Goal: Task Accomplishment & Management: Use online tool/utility

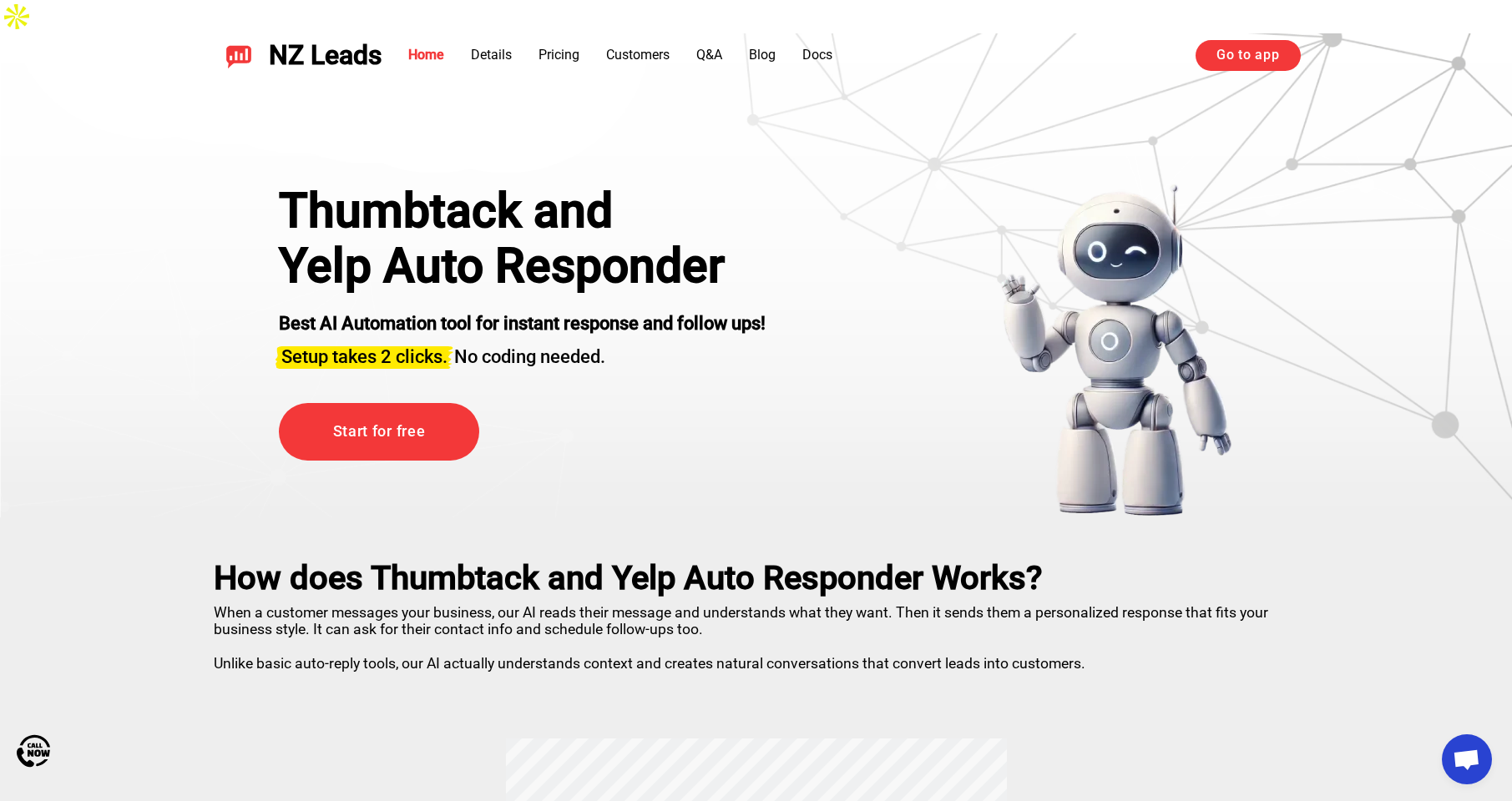
click at [1254, 58] on link "Go to app" at bounding box center [1248, 55] width 105 height 30
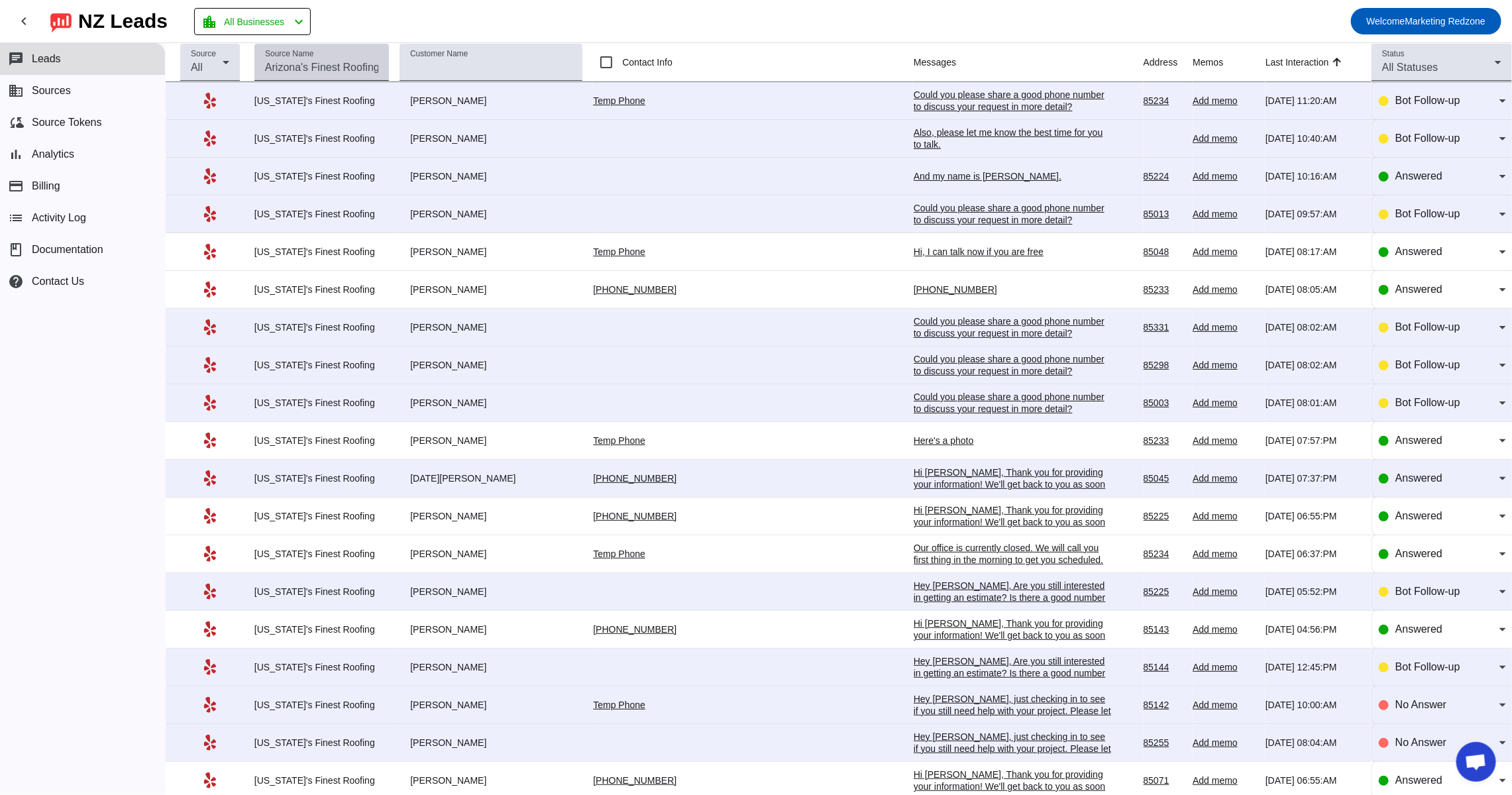
click at [361, 69] on input "Source Name" at bounding box center [321, 67] width 113 height 16
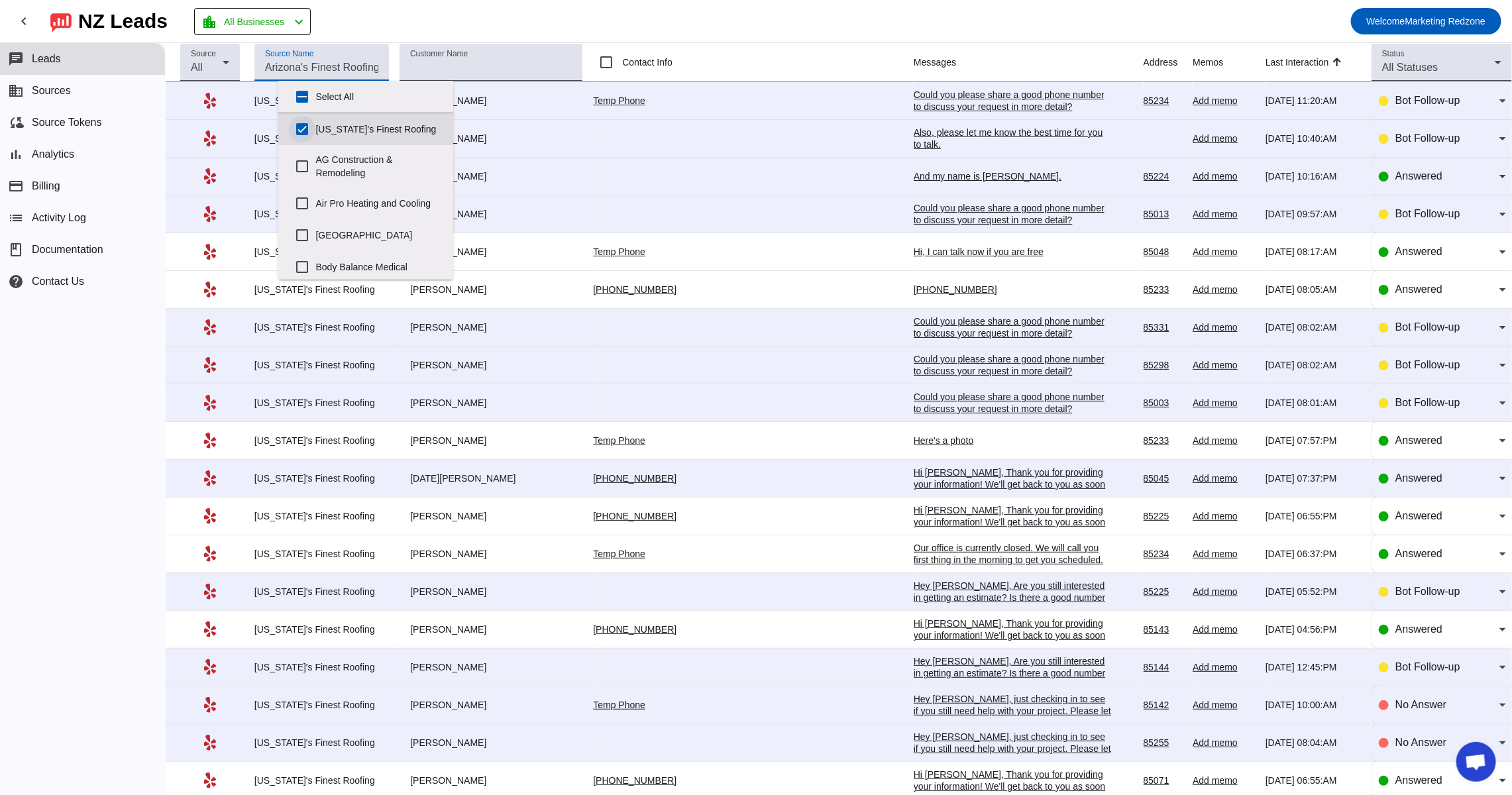
click at [300, 125] on input "Arizona's Finest Roofing" at bounding box center [302, 129] width 26 height 26
checkbox input "false"
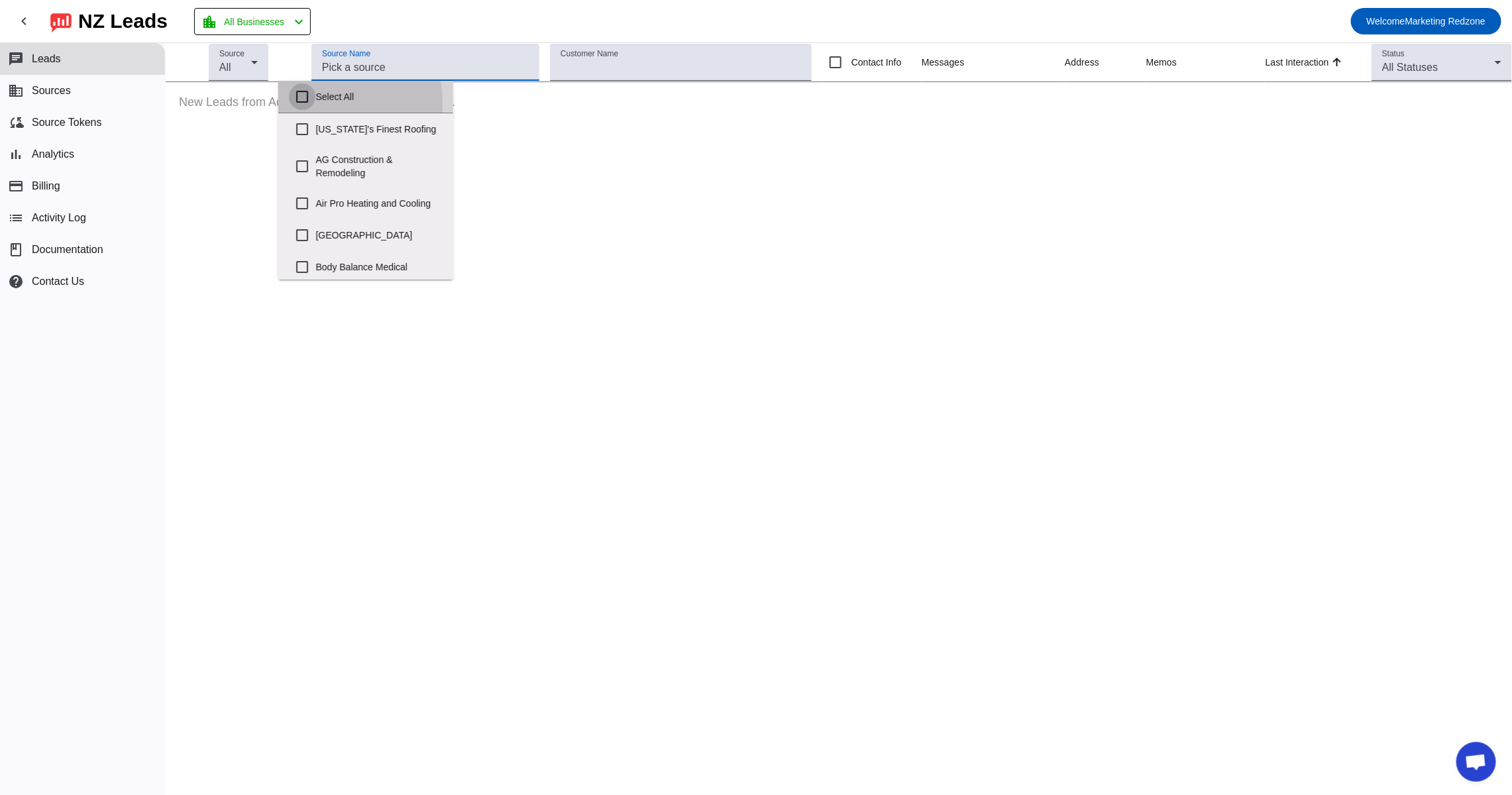
click at [303, 104] on input "Select All" at bounding box center [302, 97] width 26 height 26
checkbox input "true"
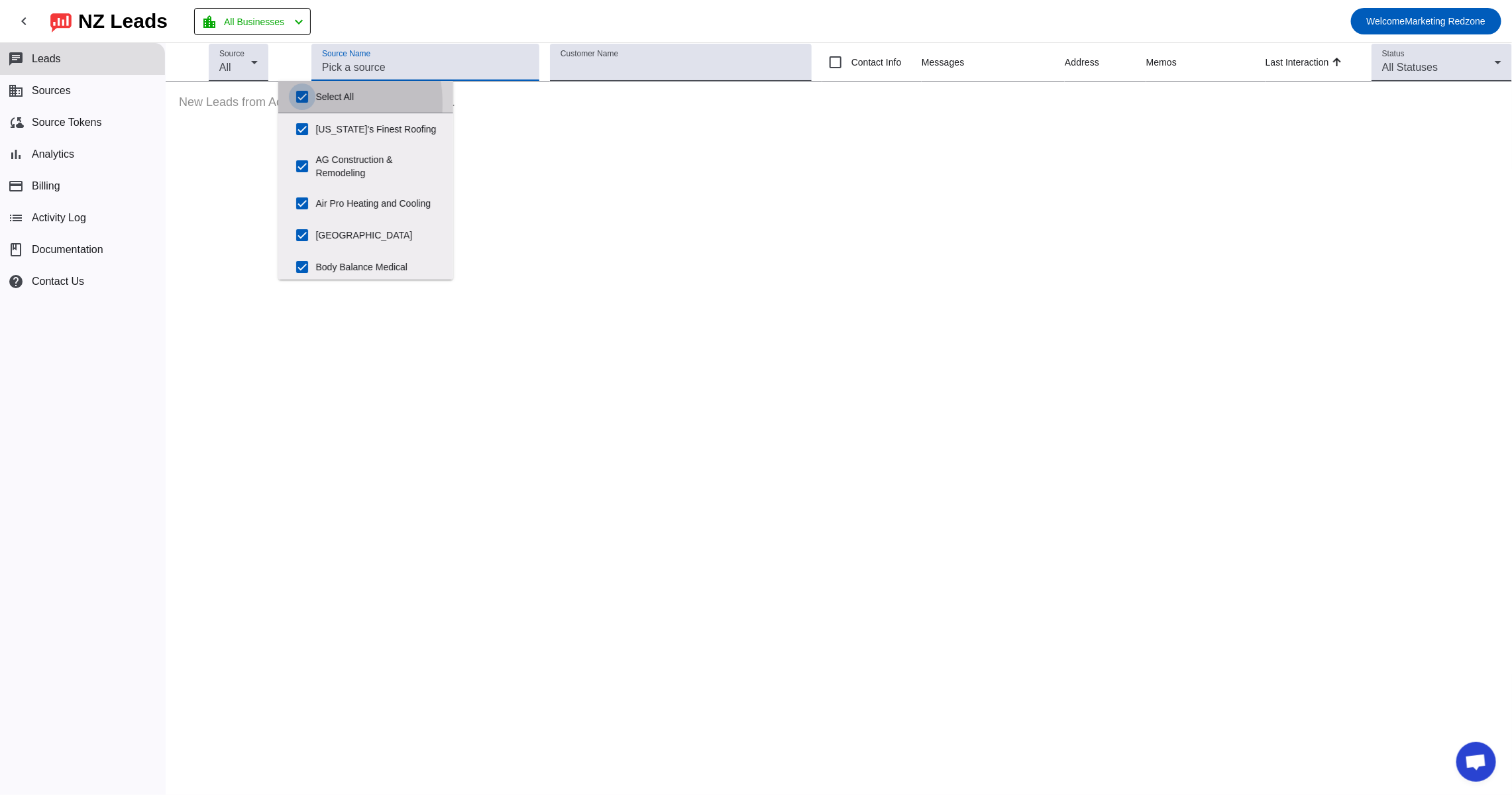
checkbox input "true"
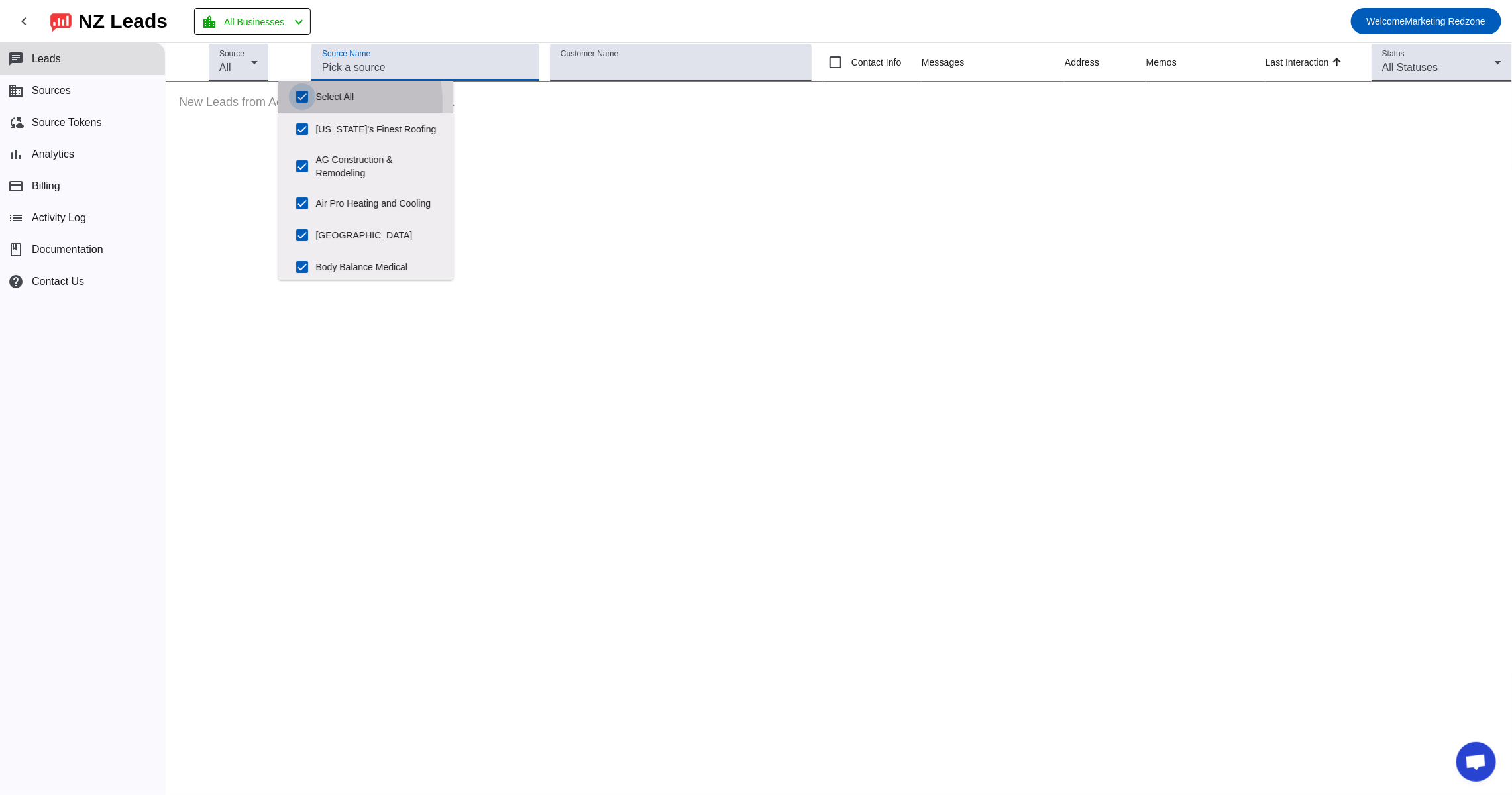
checkbox input "true"
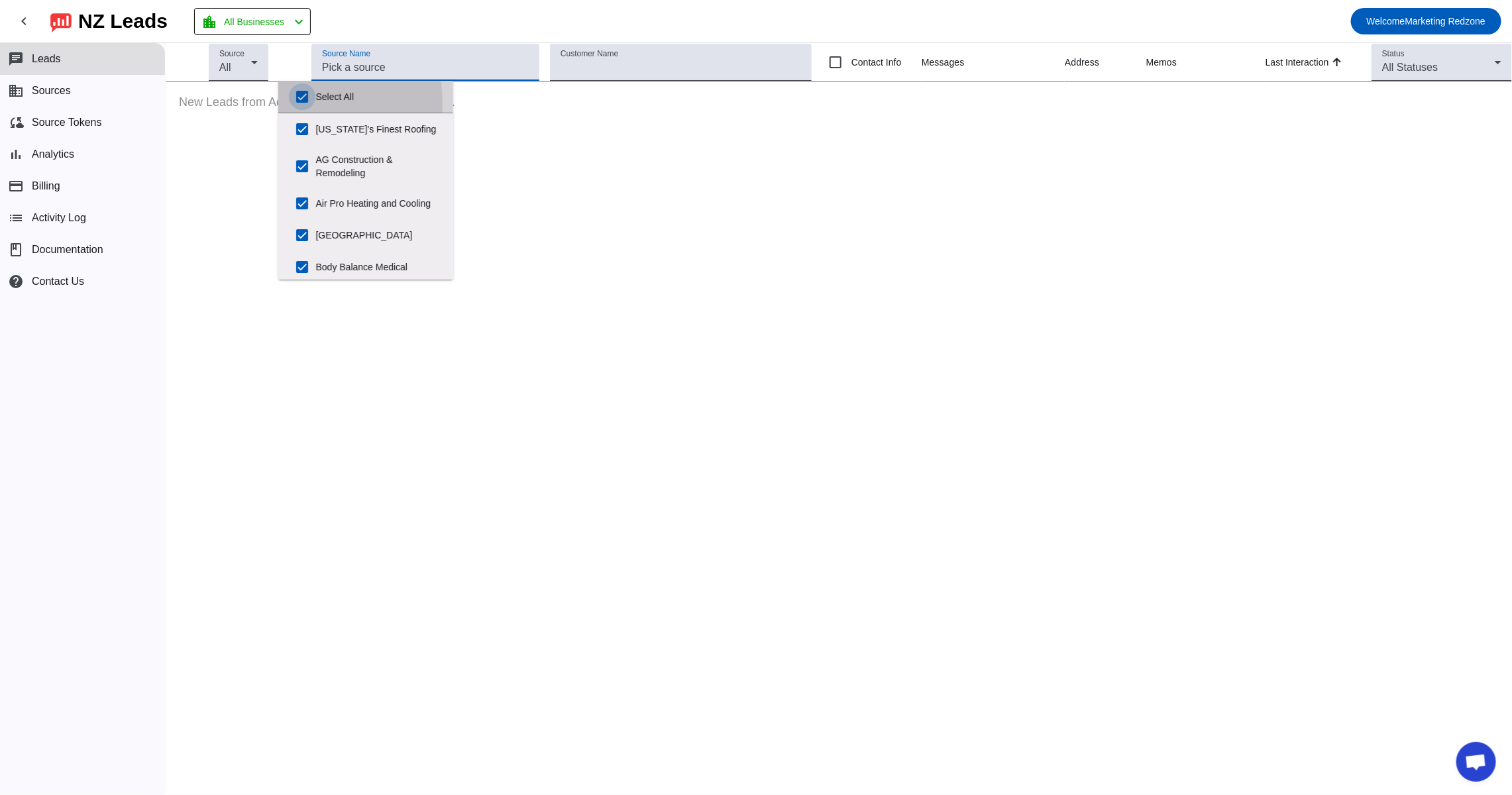
checkbox input "true"
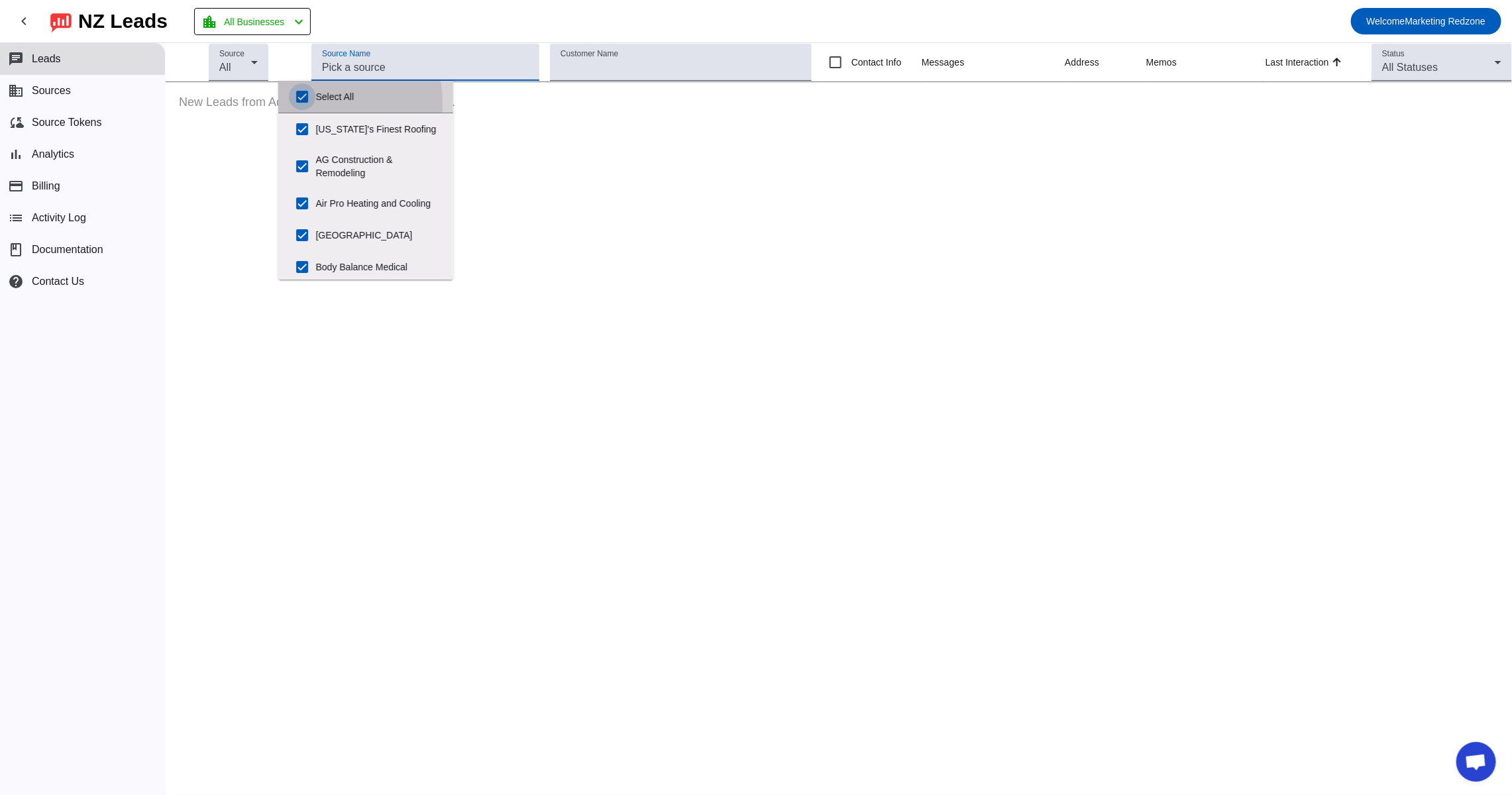
checkbox input "true"
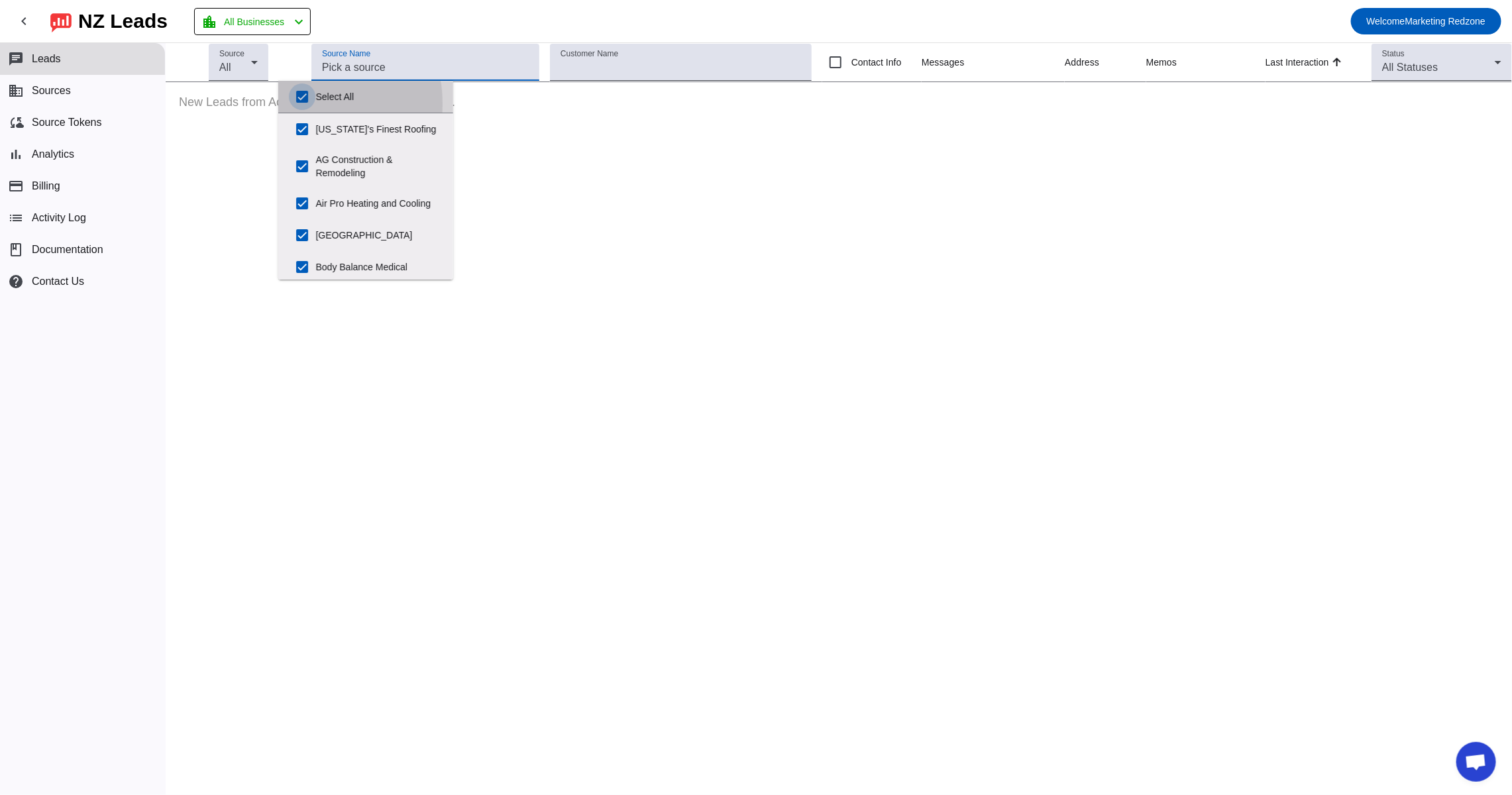
checkbox input "true"
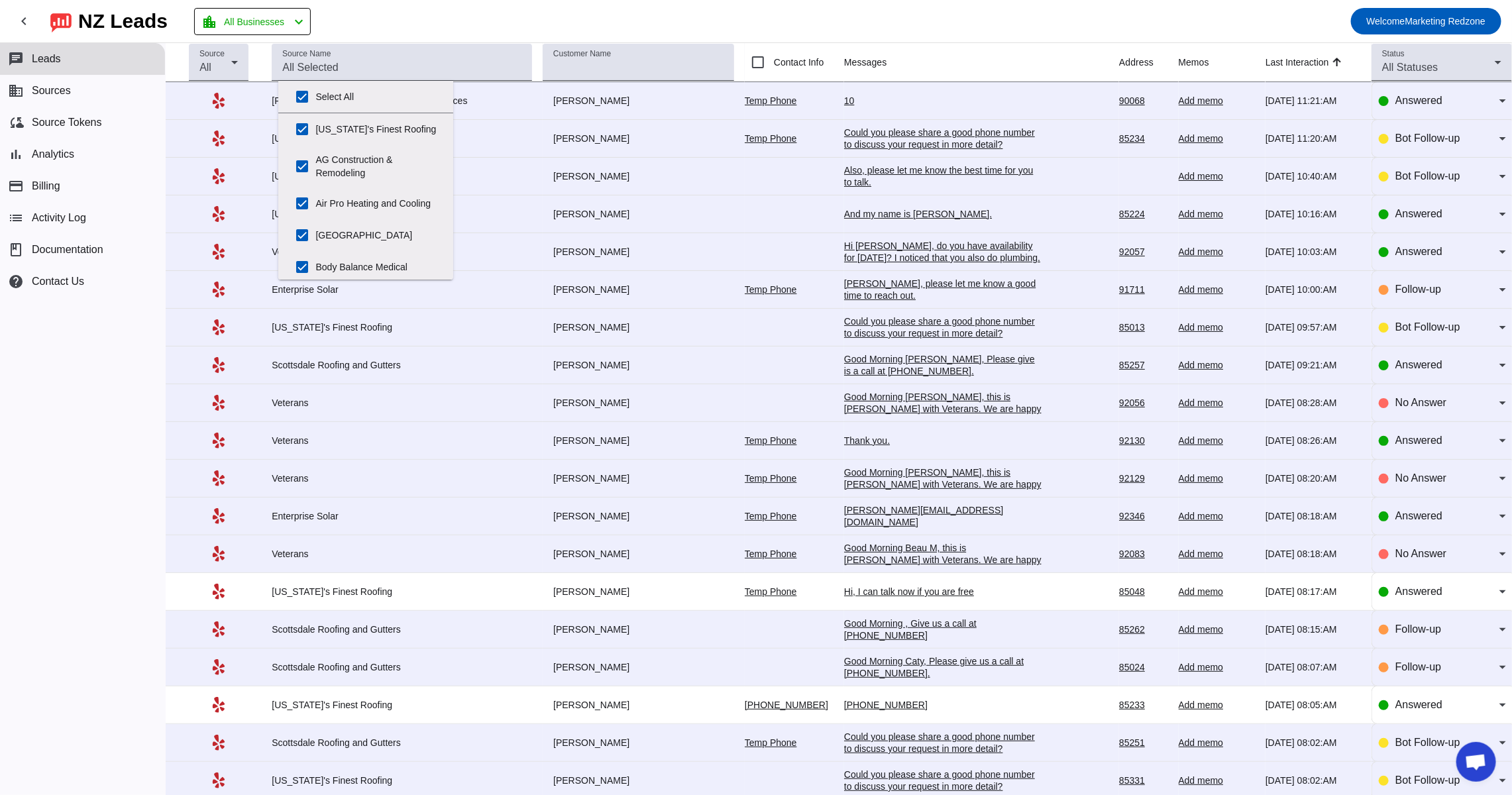
click at [798, 19] on mat-toolbar-row "chevron_left NZ Leads location_city All Businesses chevron_left Welcome Marketi…" at bounding box center [756, 21] width 1512 height 42
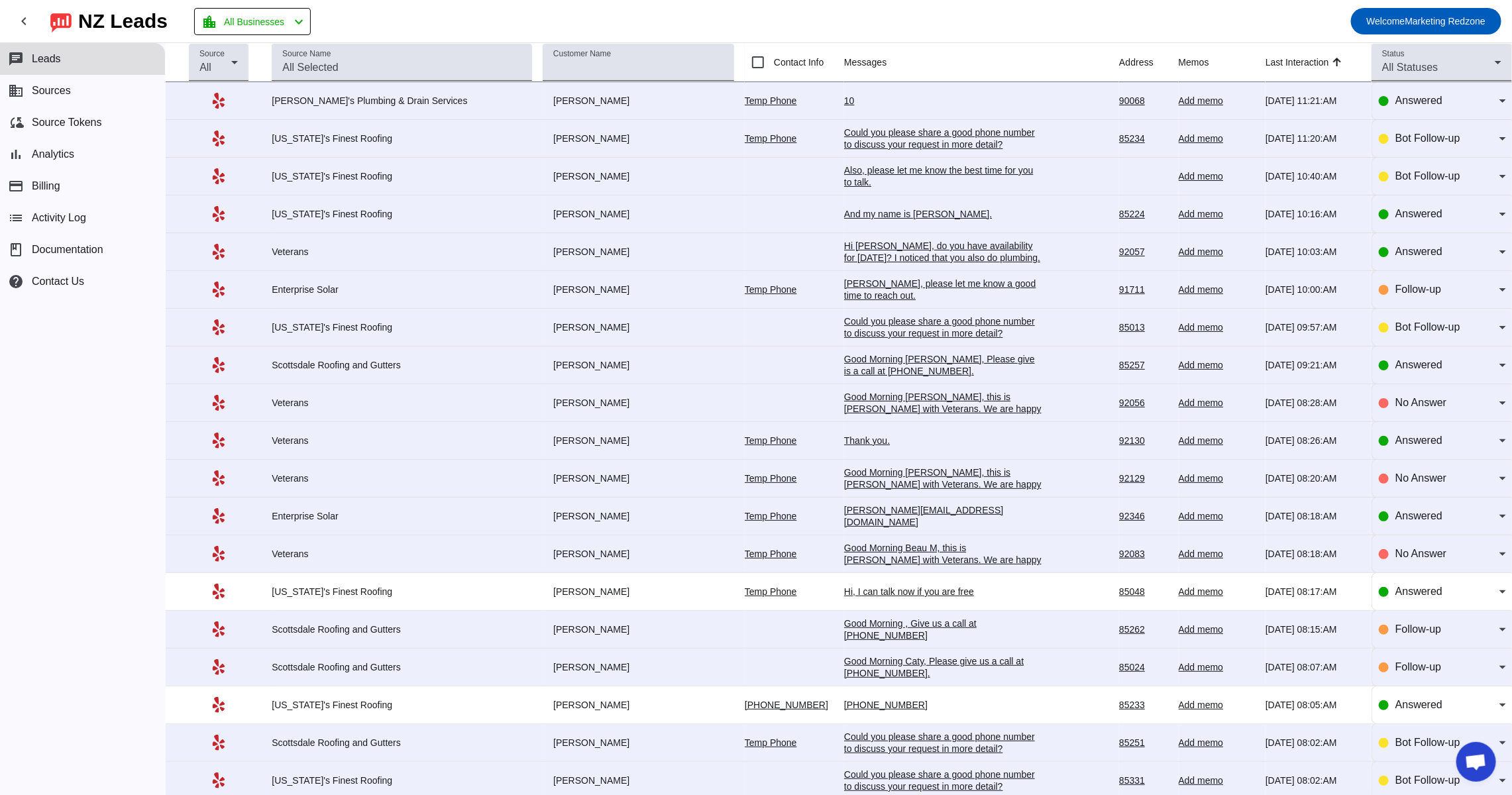
click at [844, 100] on div "10" at bounding box center [944, 101] width 199 height 12
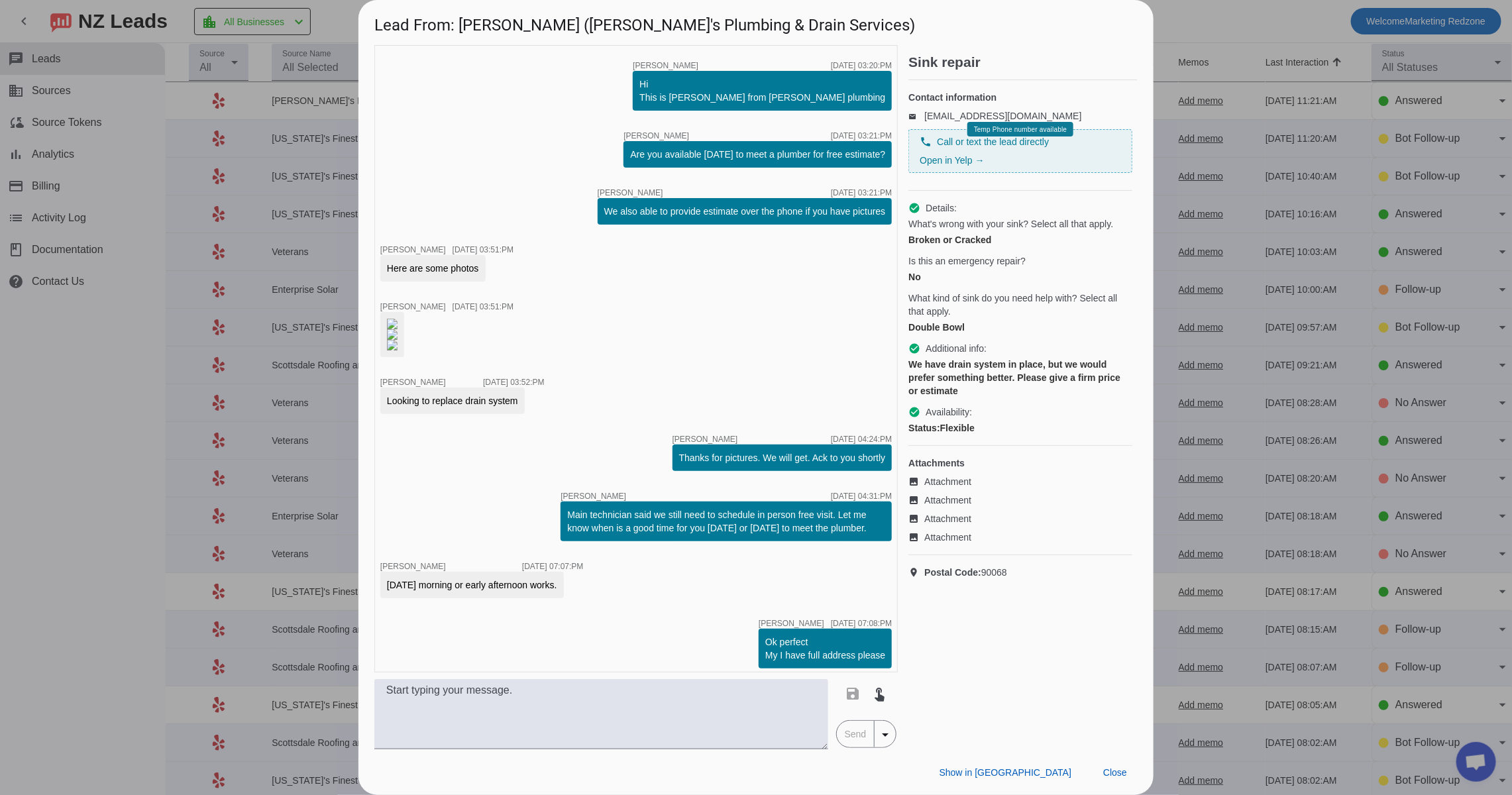
scroll to position [267, 0]
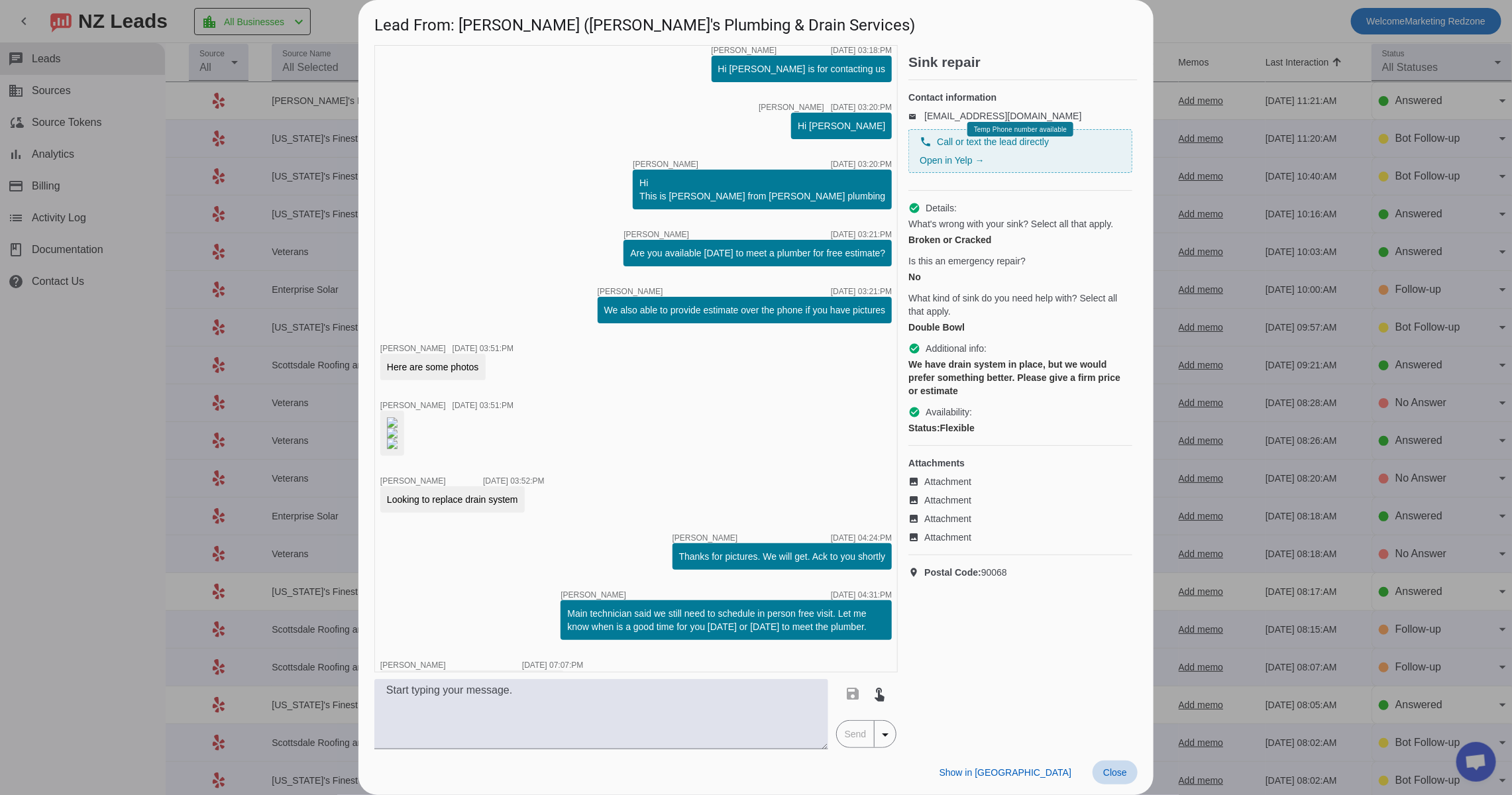
click at [1107, 774] on span "Close" at bounding box center [1115, 772] width 24 height 11
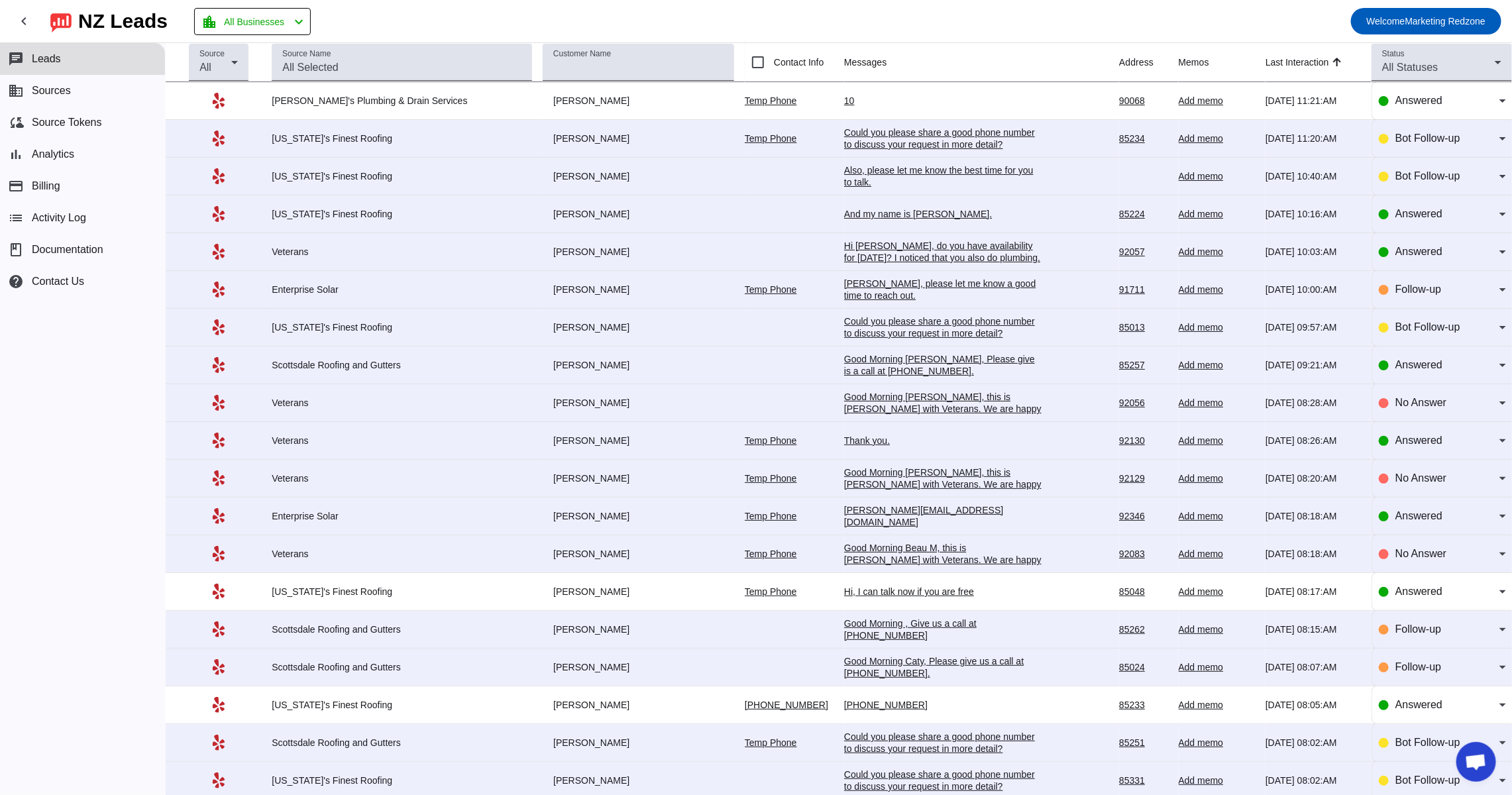
click at [844, 218] on div "And my name is Adam Endicott." at bounding box center [944, 214] width 199 height 12
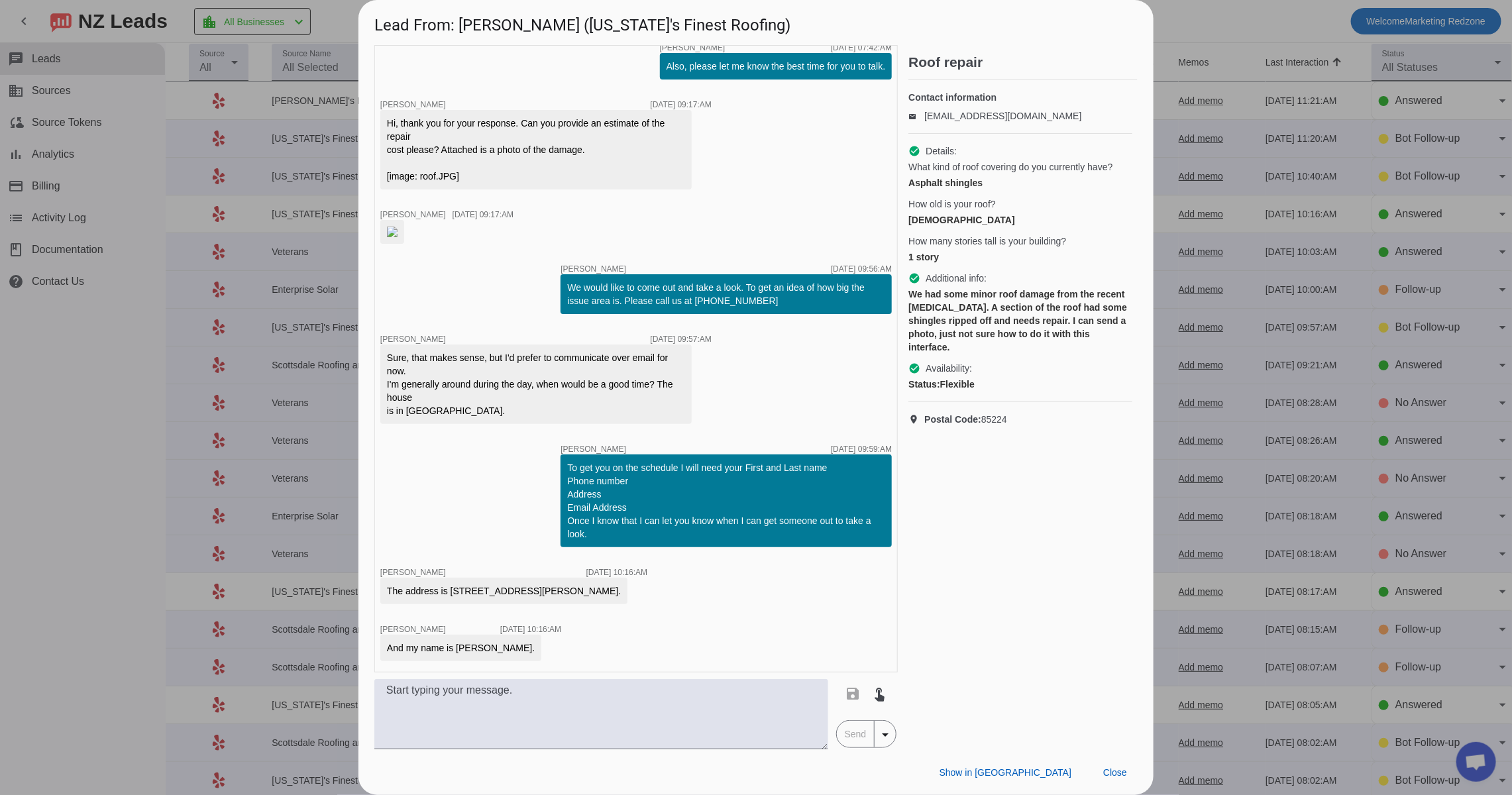
scroll to position [232, 0]
click at [1117, 776] on span "Close" at bounding box center [1115, 772] width 24 height 11
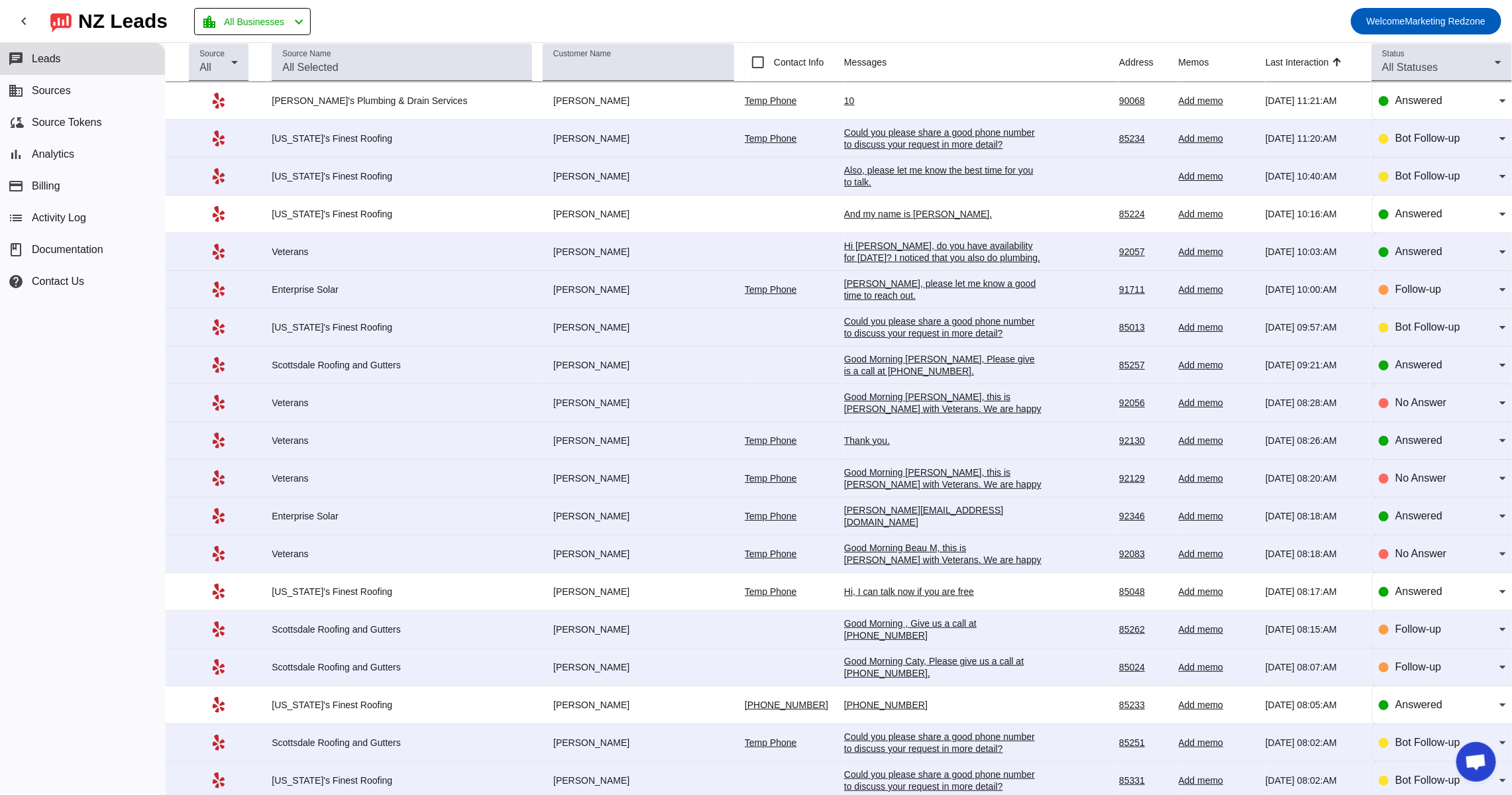
click at [844, 434] on td "Thank you. 8/26/2025, 08:26:AM" at bounding box center [982, 441] width 275 height 38
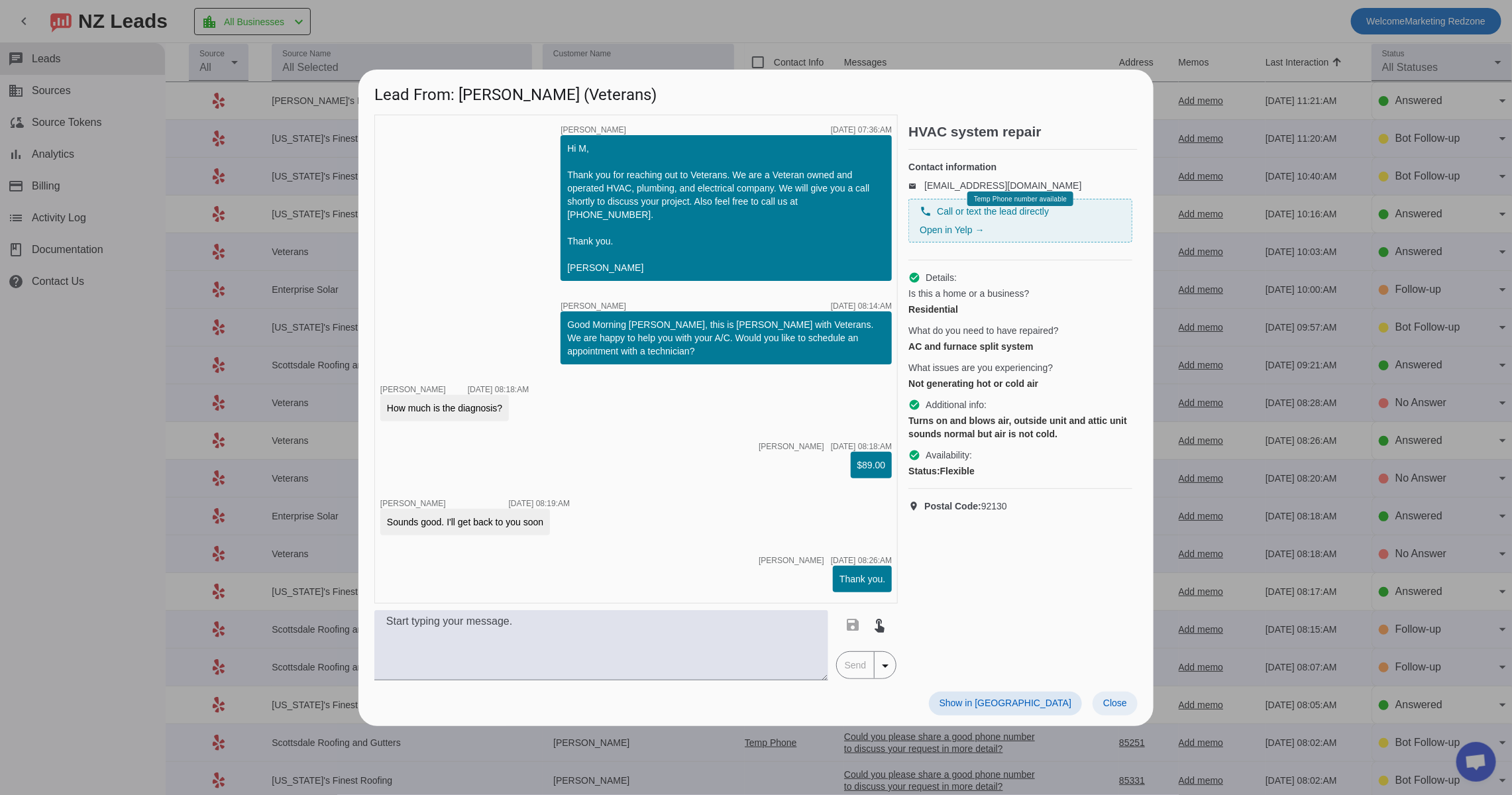
click at [1114, 698] on span "Close" at bounding box center [1115, 703] width 24 height 11
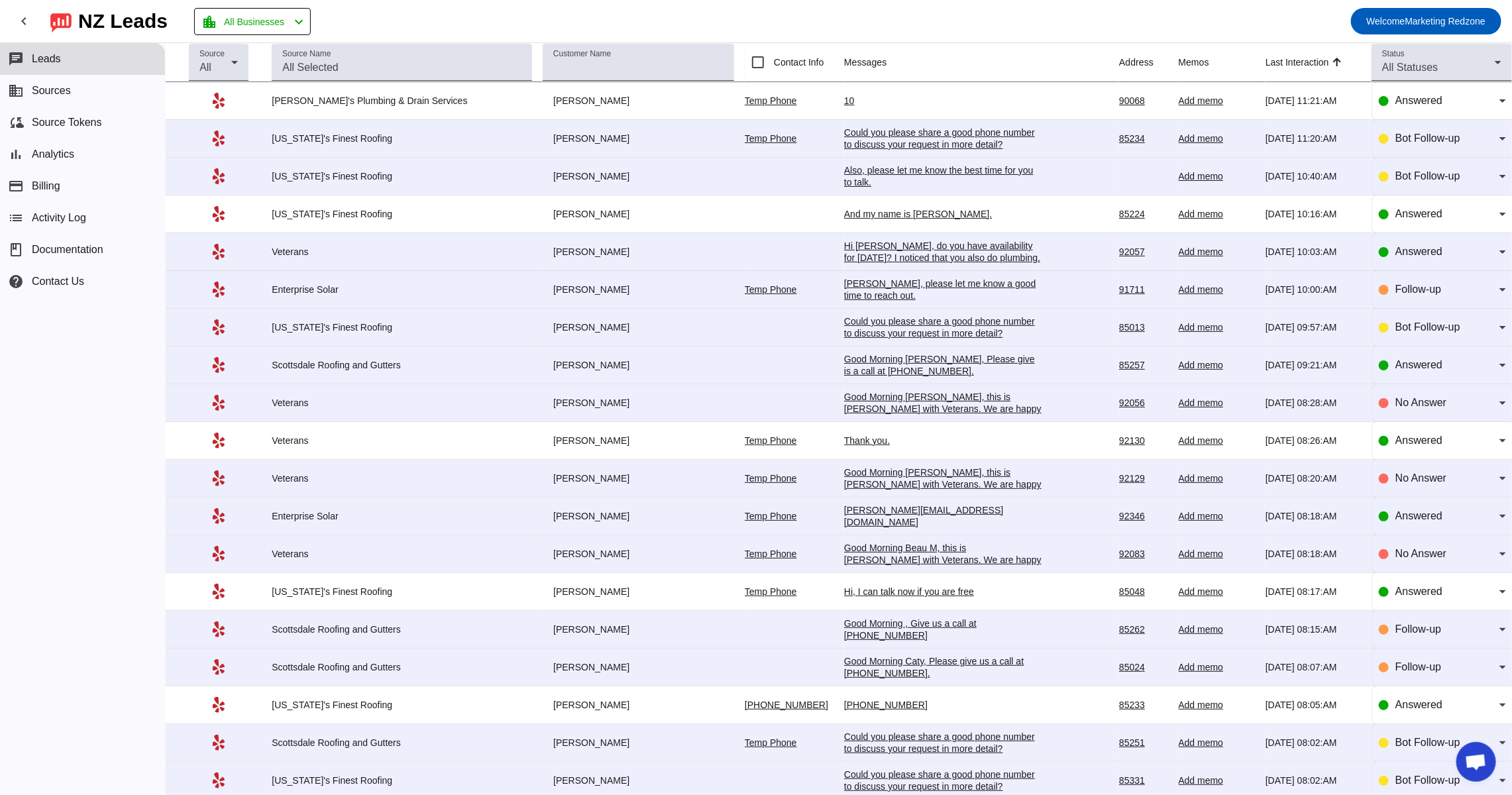
click at [844, 372] on div "Good Morning Dominic, Please give is a call at 480-426-0885." at bounding box center [944, 365] width 199 height 24
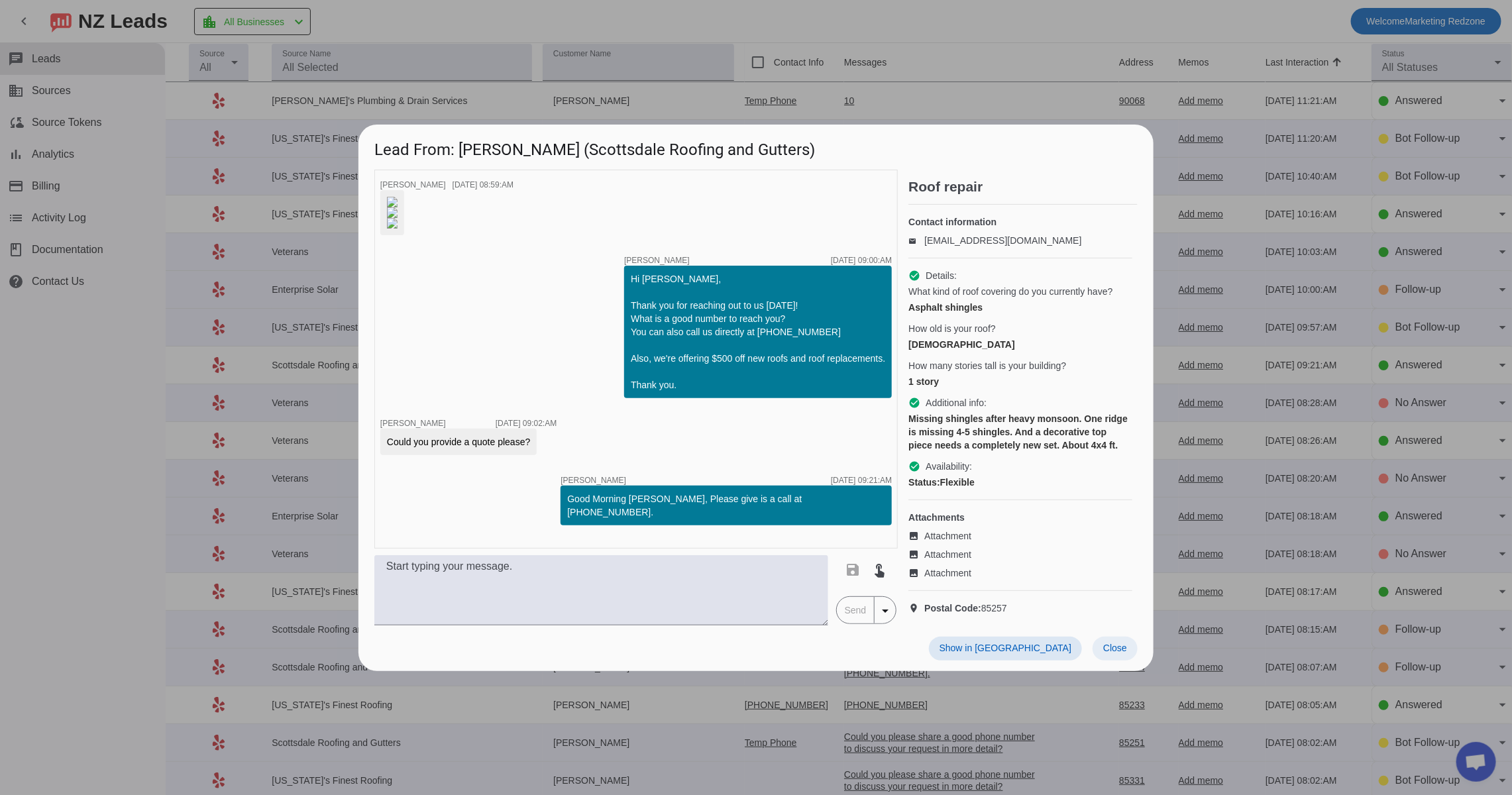
click at [1108, 653] on span "Close" at bounding box center [1115, 648] width 24 height 11
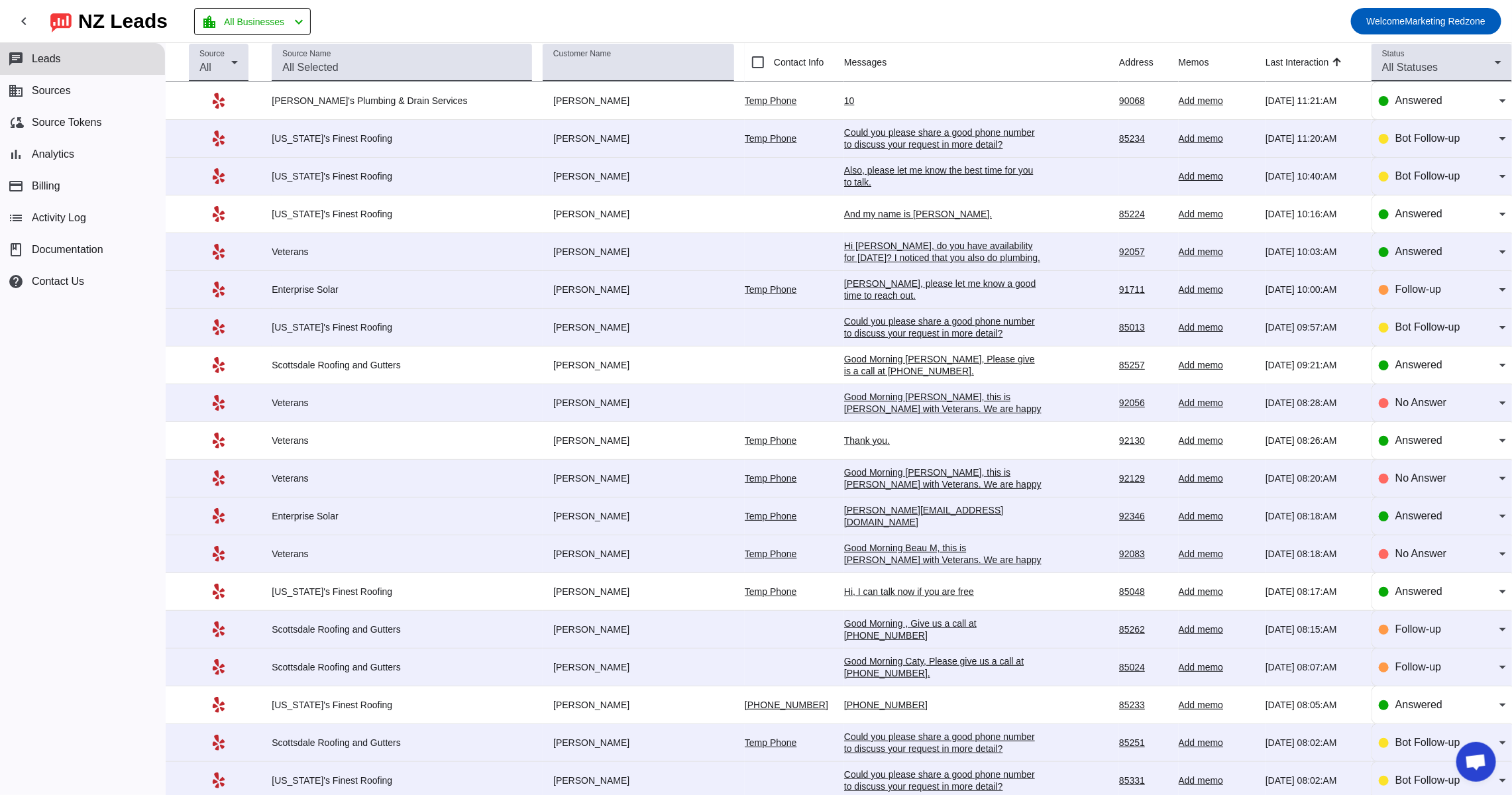
click at [875, 523] on div "Mike.pass@goenterprisesolar.com" at bounding box center [944, 516] width 199 height 24
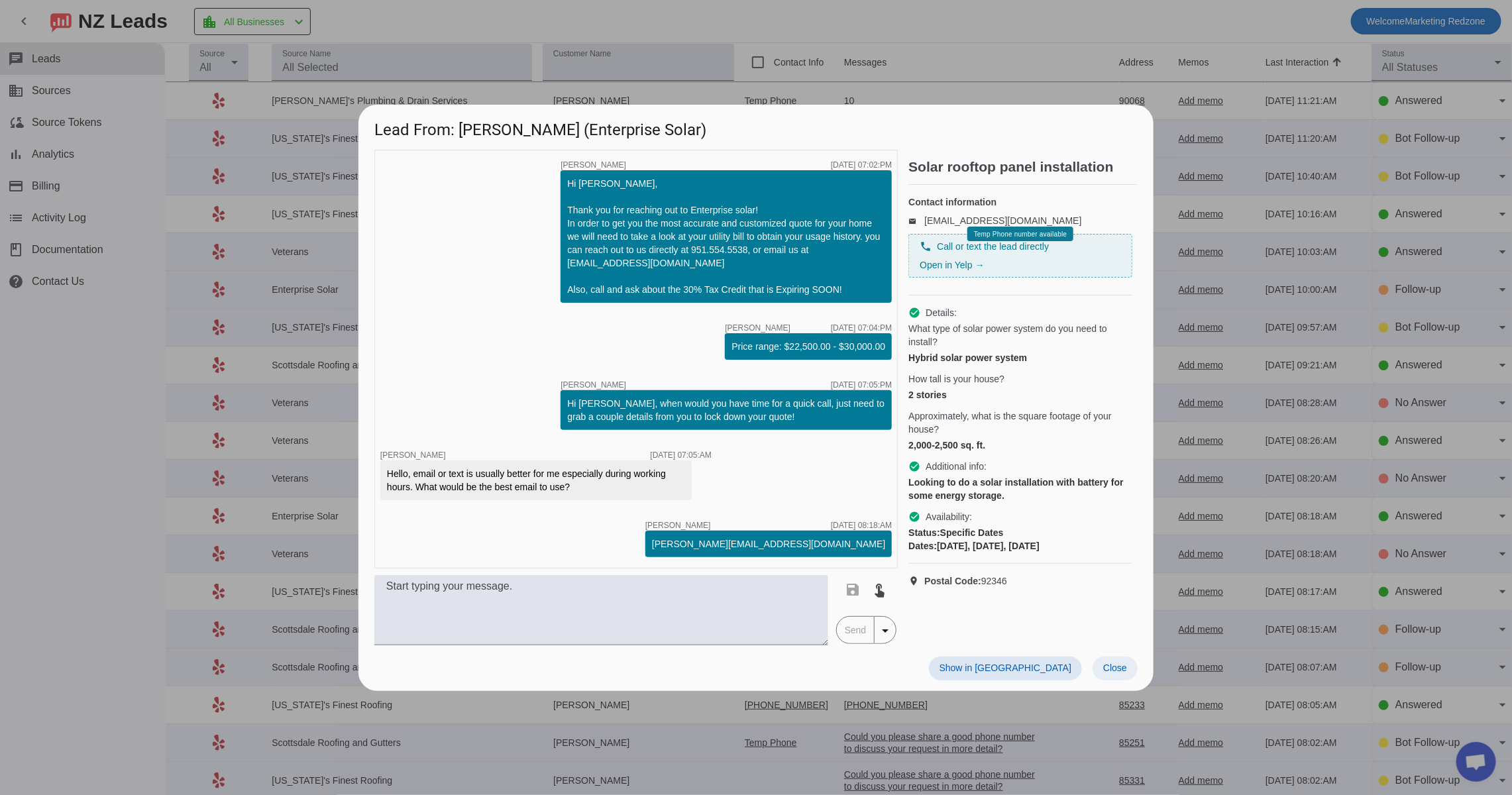
click at [1119, 668] on span "Close" at bounding box center [1115, 668] width 24 height 11
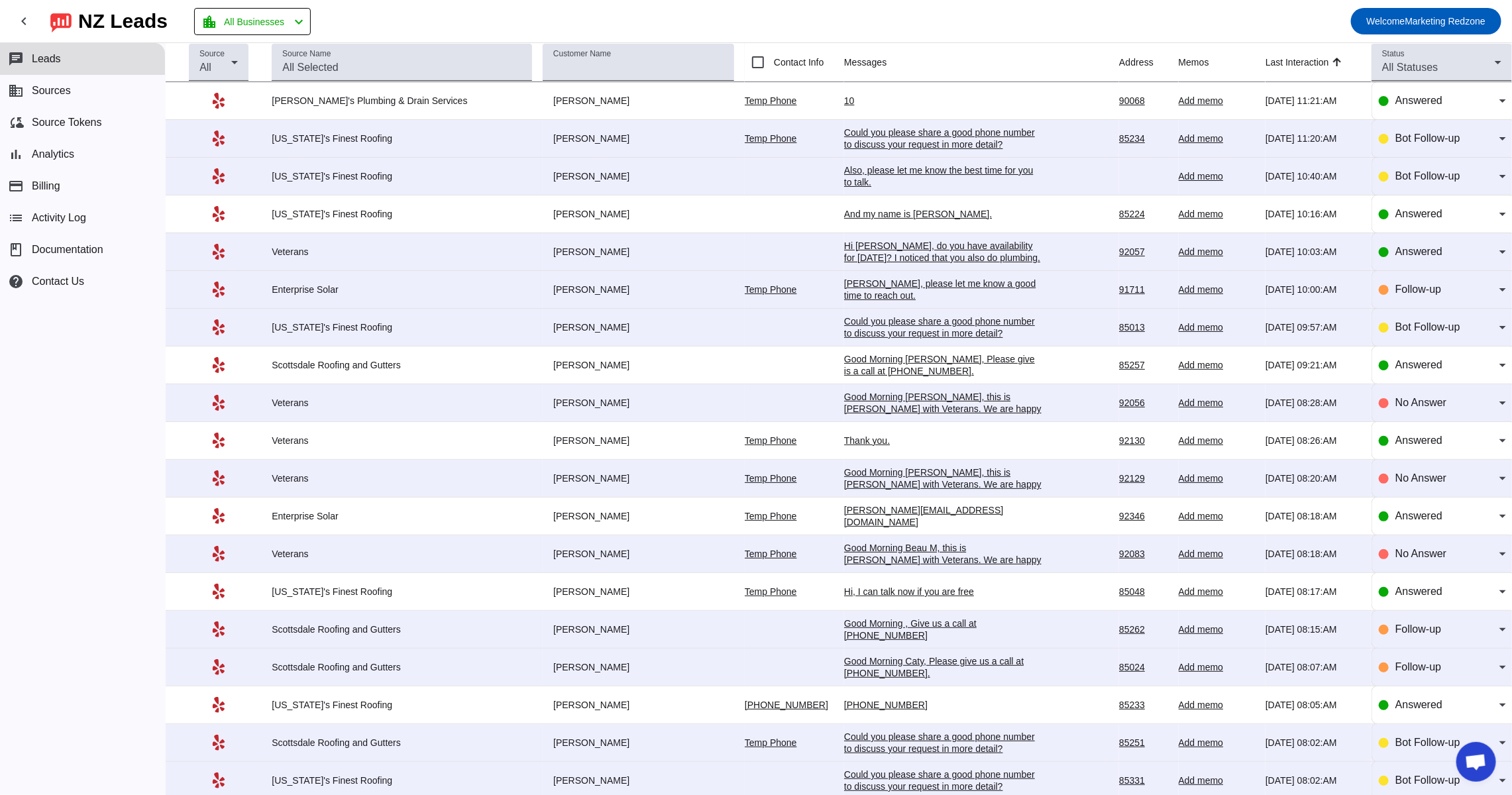
click at [844, 711] on div "714-609-1509" at bounding box center [944, 705] width 199 height 12
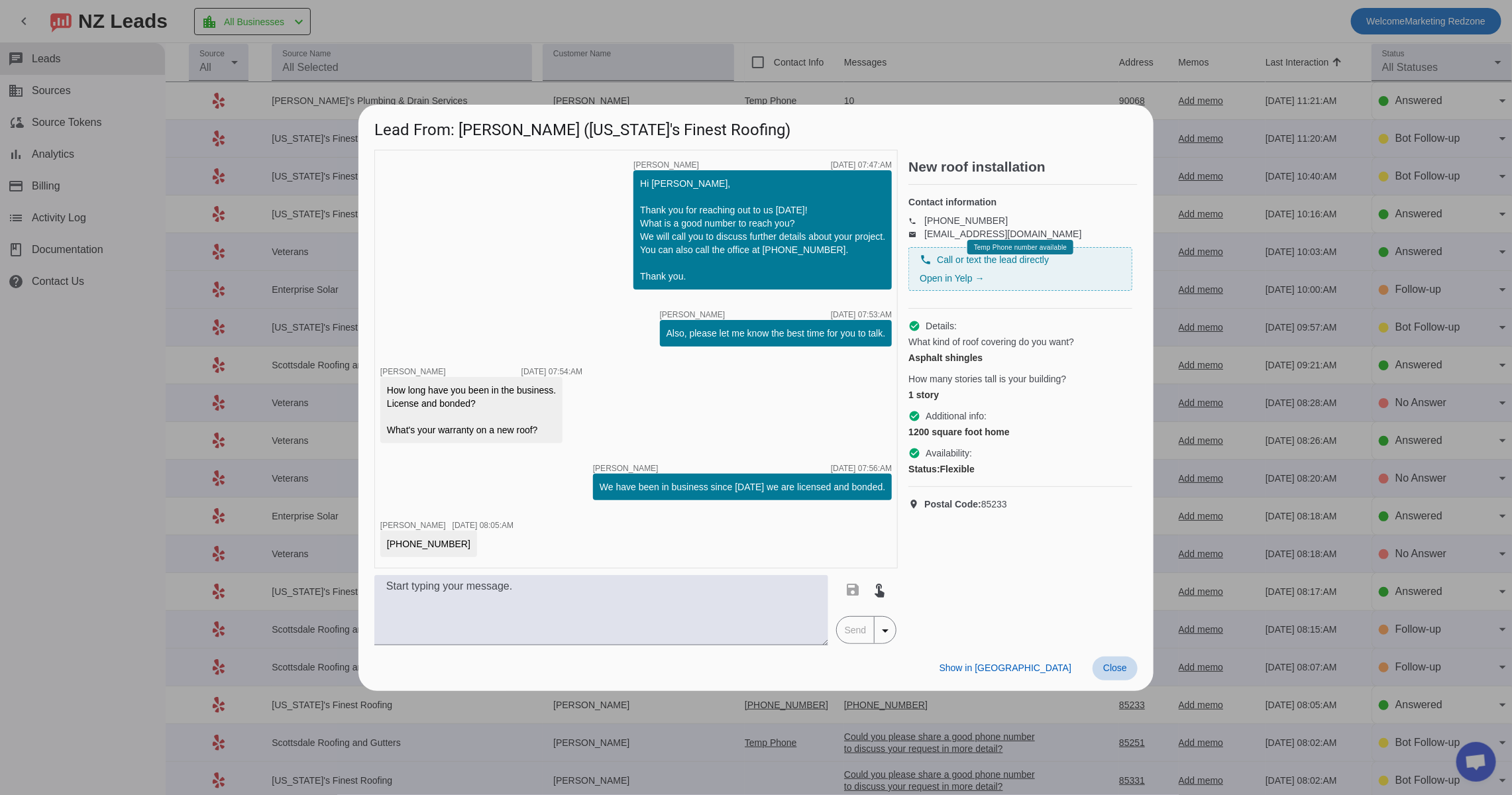
drag, startPoint x: 1121, startPoint y: 668, endPoint x: 880, endPoint y: 152, distance: 569.5
click at [1122, 668] on span "Close" at bounding box center [1115, 668] width 24 height 11
